Goal: Task Accomplishment & Management: Manage account settings

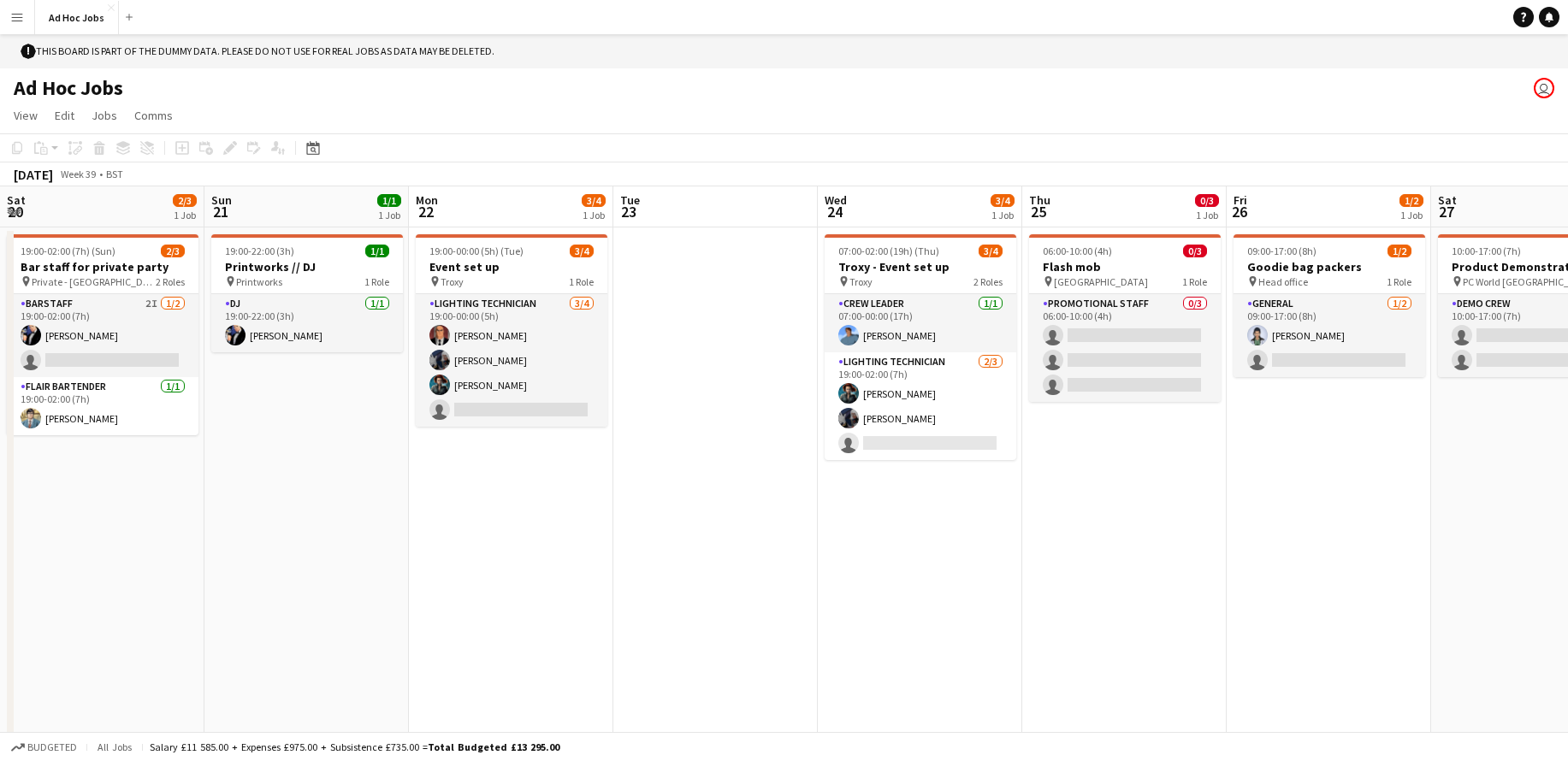
scroll to position [0, 559]
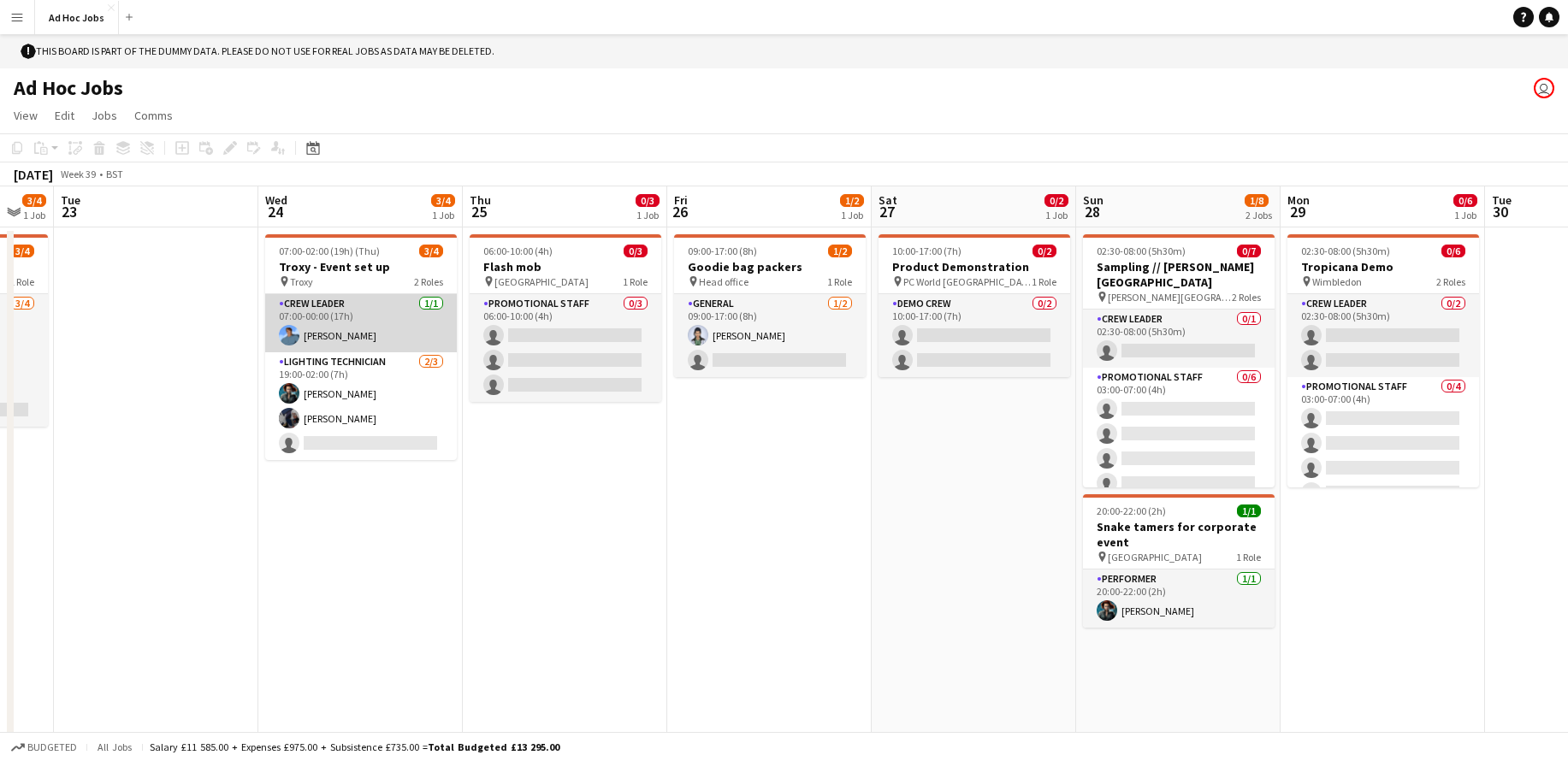
click at [335, 325] on app-card-role "Crew Leader [DATE] 07:00-00:00 (17h) [PERSON_NAME]" at bounding box center [361, 324] width 192 height 58
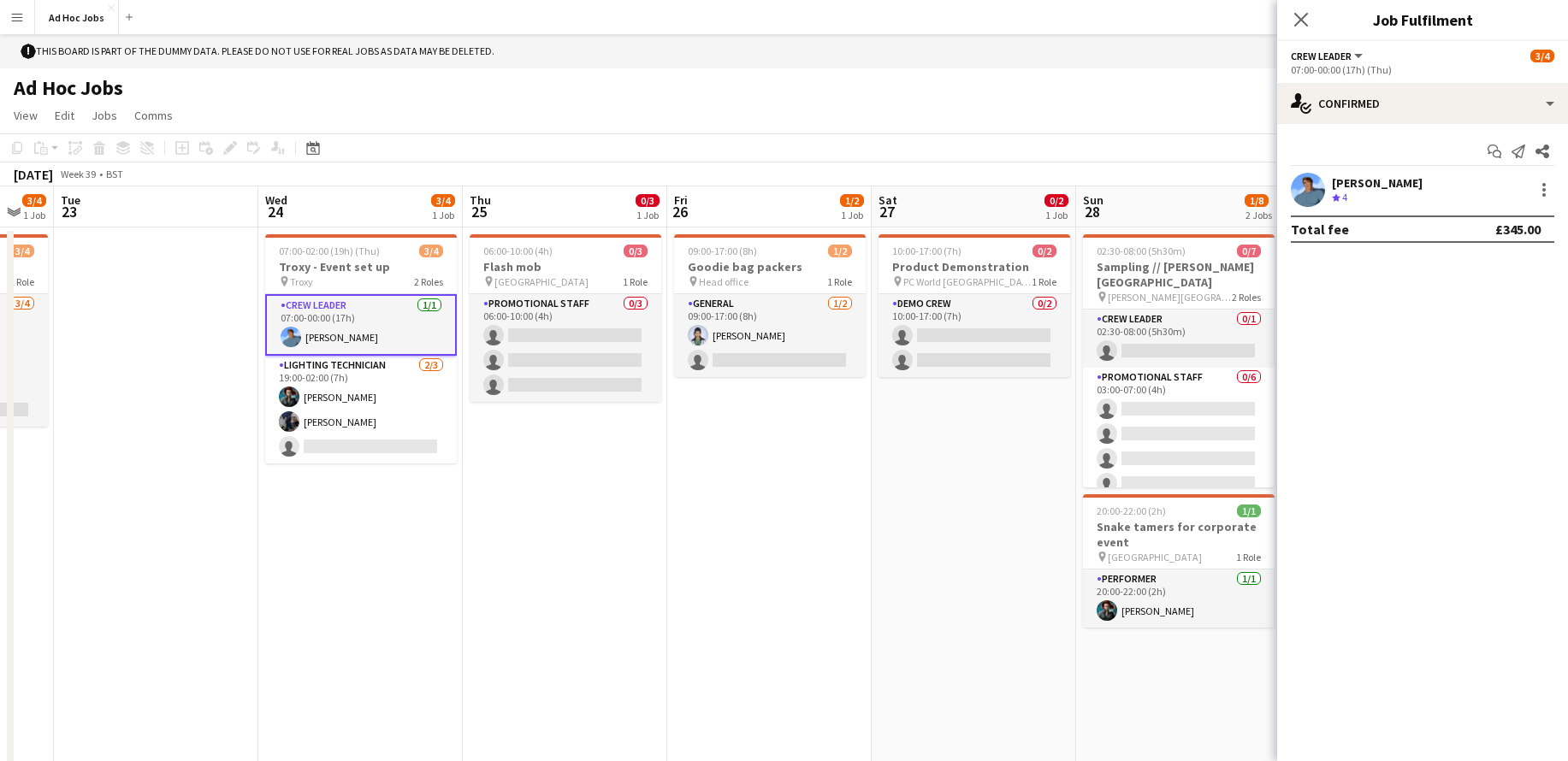
click at [1334, 187] on div "[PERSON_NAME]" at bounding box center [1377, 183] width 91 height 15
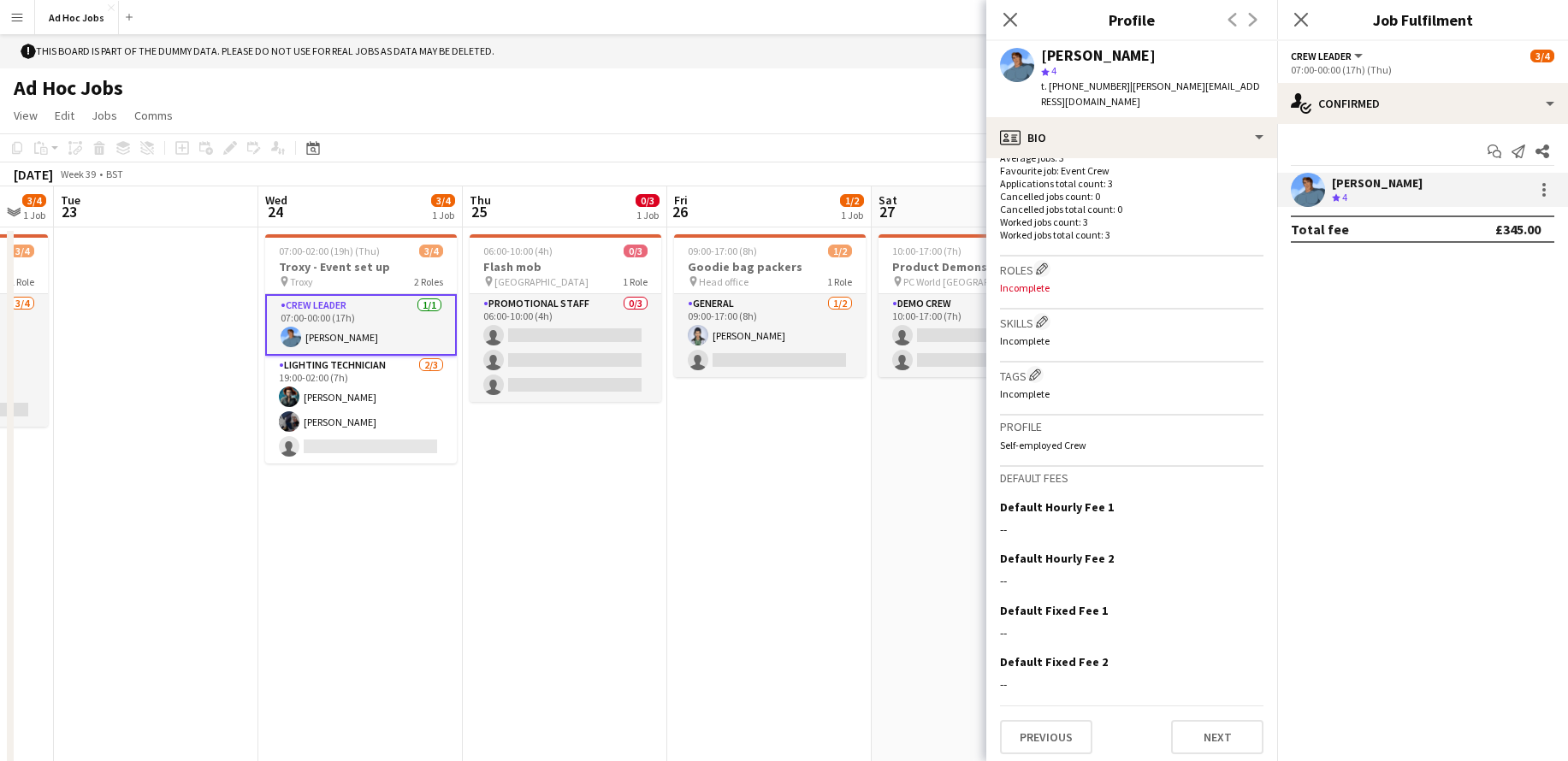
scroll to position [469, 0]
click at [1043, 264] on app-icon "Edit crew company roles" at bounding box center [1041, 261] width 12 height 12
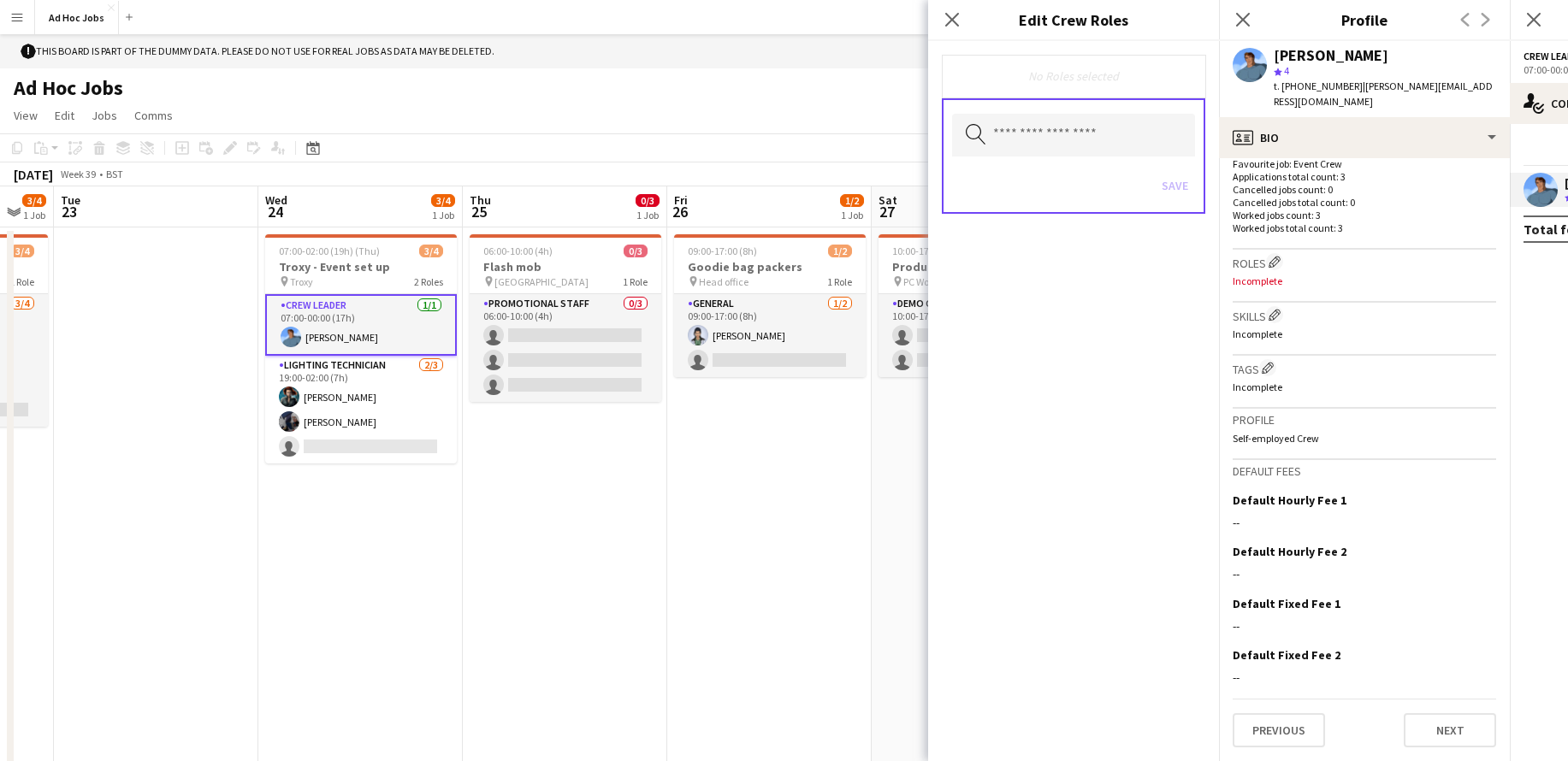
click at [956, 31] on div "Close pop-in" at bounding box center [951, 19] width 48 height 39
click at [953, 23] on icon "Close pop-in" at bounding box center [951, 19] width 16 height 16
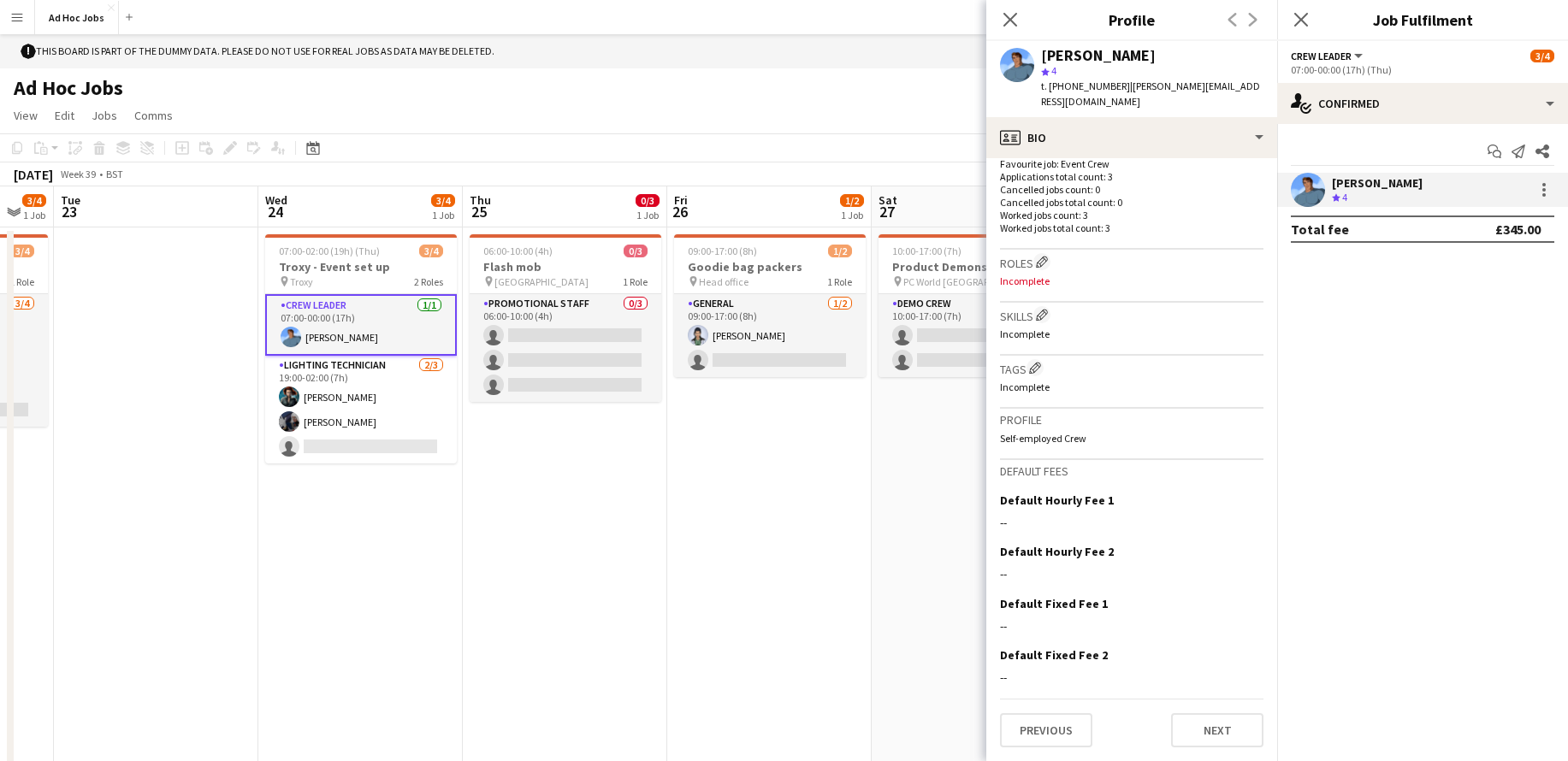
click at [1023, 21] on div "Close pop-in" at bounding box center [1010, 19] width 48 height 39
click at [1015, 22] on icon "Close pop-in" at bounding box center [1010, 19] width 16 height 16
